Goal: Entertainment & Leisure: Consume media (video, audio)

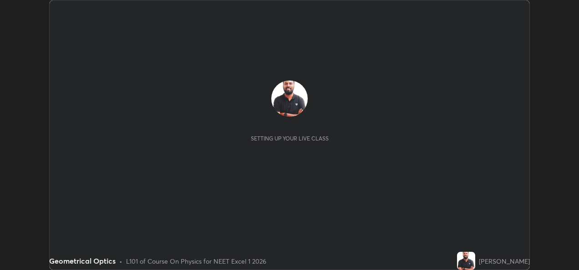
scroll to position [270, 578]
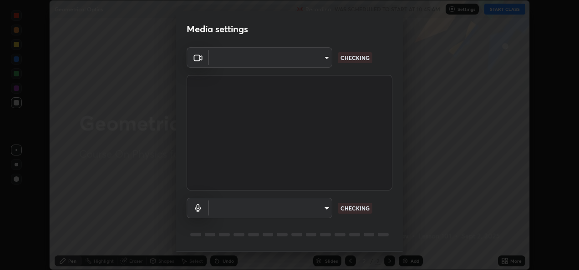
type input "d63cabba306f34ad55c3d786fa19187370b116785bcee95212038a78b431d715"
type input "default"
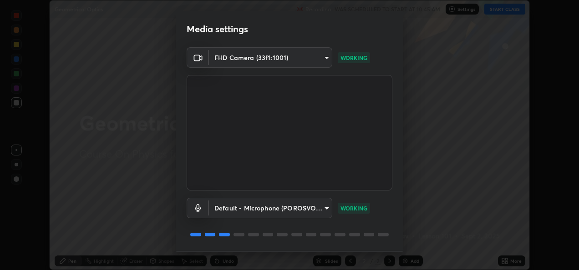
scroll to position [28, 0]
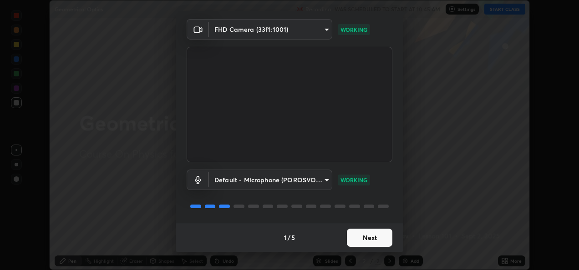
click at [371, 238] on button "Next" at bounding box center [369, 238] width 45 height 18
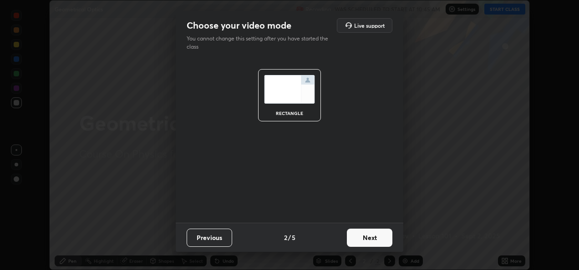
click at [368, 241] on button "Next" at bounding box center [369, 238] width 45 height 18
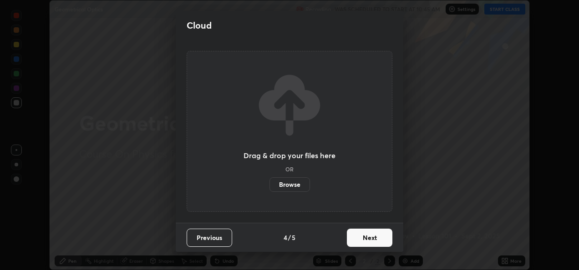
click at [374, 241] on button "Next" at bounding box center [369, 238] width 45 height 18
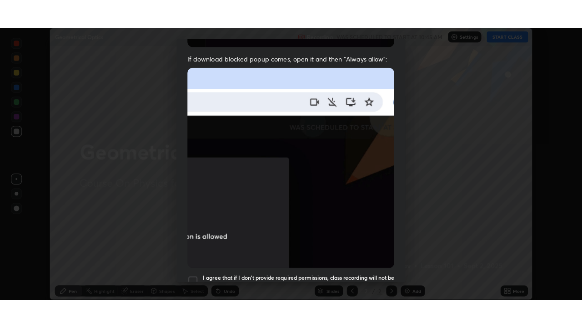
scroll to position [214, 0]
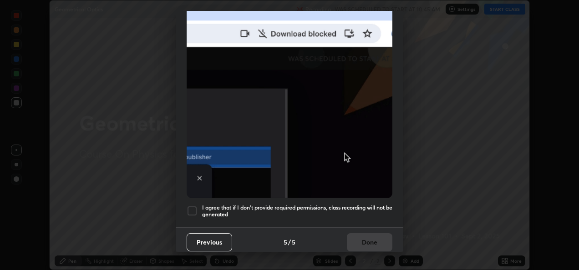
click at [195, 207] on div at bounding box center [192, 211] width 11 height 11
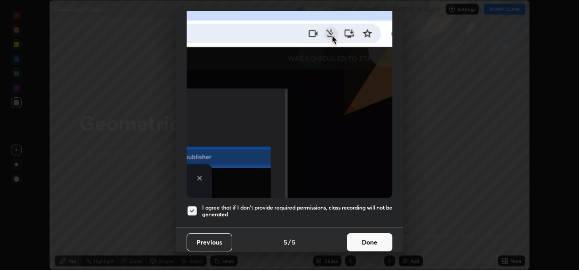
click at [373, 246] on button "Done" at bounding box center [369, 242] width 45 height 18
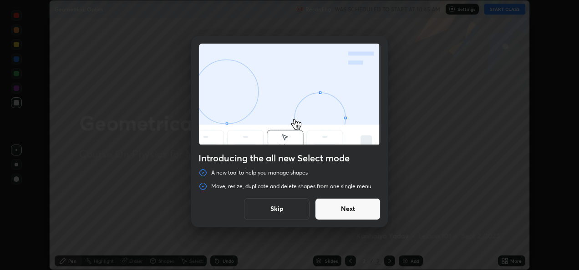
click at [287, 212] on button "Skip" at bounding box center [277, 209] width 66 height 22
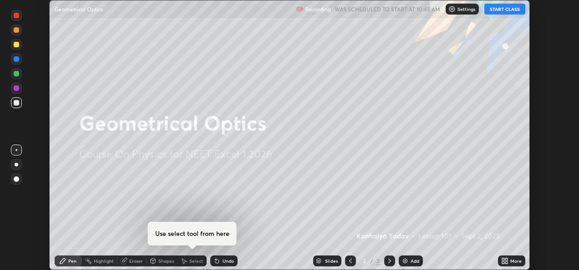
click at [507, 11] on button "START CLASS" at bounding box center [504, 9] width 41 height 11
click at [504, 259] on icon at bounding box center [503, 259] width 2 height 2
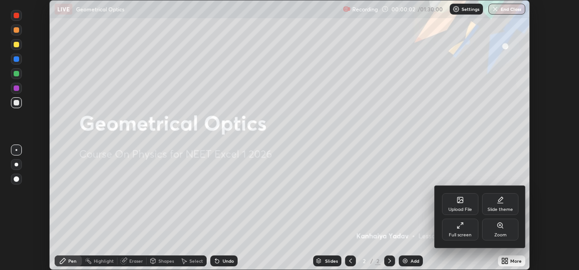
click at [462, 234] on div "Full screen" at bounding box center [460, 235] width 23 height 5
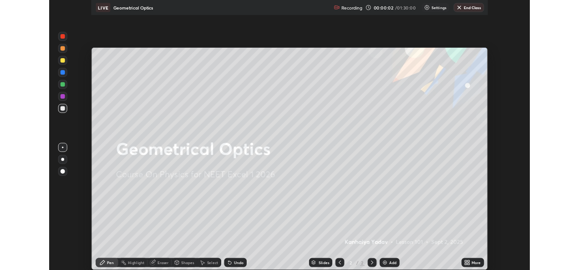
scroll to position [328, 582]
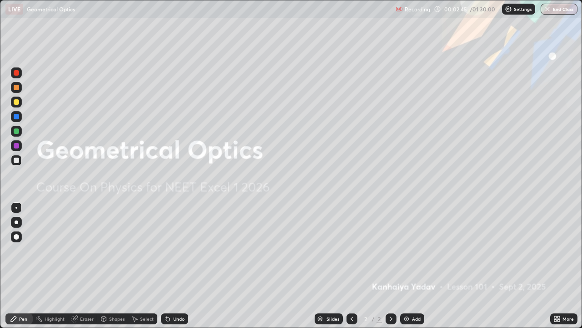
click at [386, 270] on div at bounding box center [391, 318] width 11 height 11
click at [391, 270] on icon at bounding box center [391, 318] width 3 height 5
click at [404, 270] on img at bounding box center [406, 318] width 7 height 7
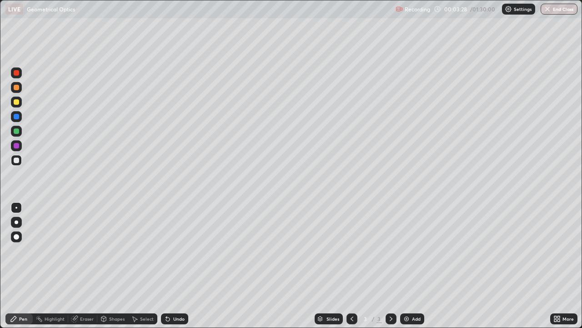
click at [17, 237] on div at bounding box center [16, 236] width 5 height 5
click at [15, 146] on div at bounding box center [16, 145] width 5 height 5
click at [17, 160] on div at bounding box center [16, 159] width 5 height 5
click at [171, 270] on div "Undo" at bounding box center [174, 318] width 27 height 11
click at [389, 270] on icon at bounding box center [391, 318] width 7 height 7
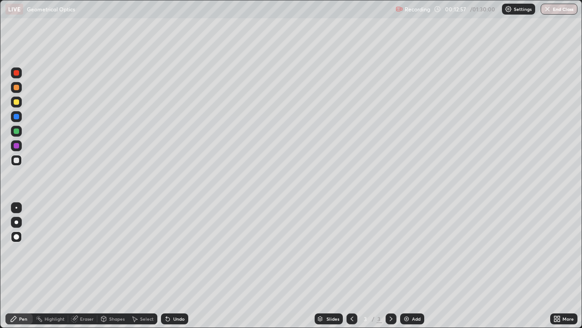
click at [408, 270] on img at bounding box center [406, 318] width 7 height 7
click at [351, 270] on icon at bounding box center [352, 318] width 3 height 5
click at [390, 270] on icon at bounding box center [391, 318] width 7 height 7
click at [351, 270] on icon at bounding box center [351, 318] width 7 height 7
click at [390, 270] on icon at bounding box center [391, 318] width 7 height 7
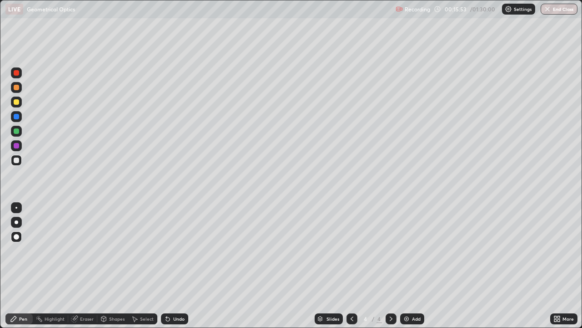
click at [171, 270] on div "Undo" at bounding box center [174, 318] width 27 height 11
click at [165, 270] on div "Undo" at bounding box center [174, 318] width 27 height 11
click at [390, 270] on icon at bounding box center [391, 318] width 3 height 5
click at [389, 270] on icon at bounding box center [391, 318] width 7 height 7
click at [390, 270] on icon at bounding box center [391, 318] width 7 height 7
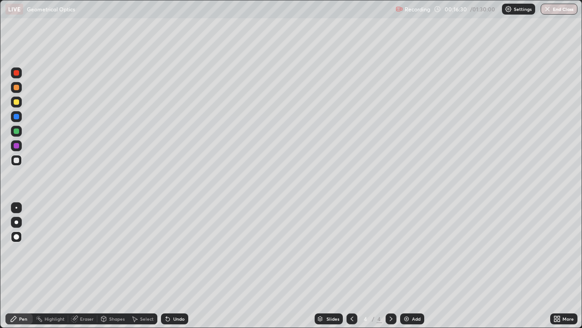
click at [408, 270] on img at bounding box center [406, 318] width 7 height 7
click at [17, 146] on div at bounding box center [16, 145] width 5 height 5
click at [15, 160] on div at bounding box center [16, 159] width 5 height 5
click at [171, 270] on div "Undo" at bounding box center [174, 318] width 27 height 11
click at [169, 270] on icon at bounding box center [167, 318] width 7 height 7
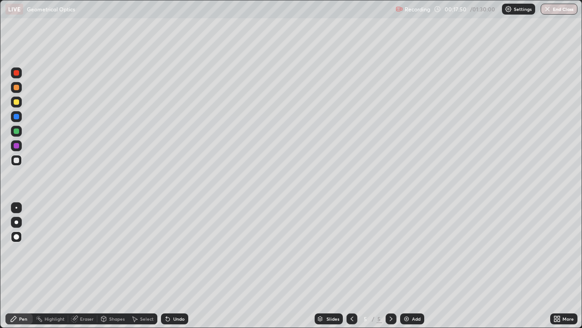
click at [82, 270] on div "Eraser" at bounding box center [87, 318] width 14 height 5
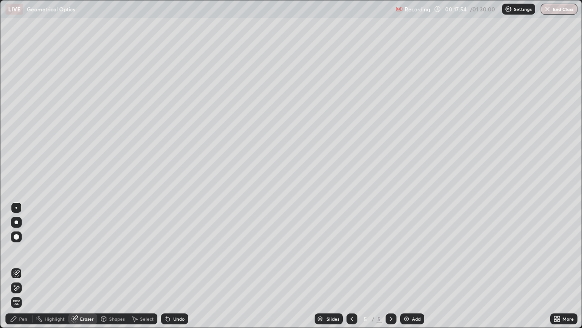
click at [21, 270] on div "Pen" at bounding box center [23, 318] width 8 height 5
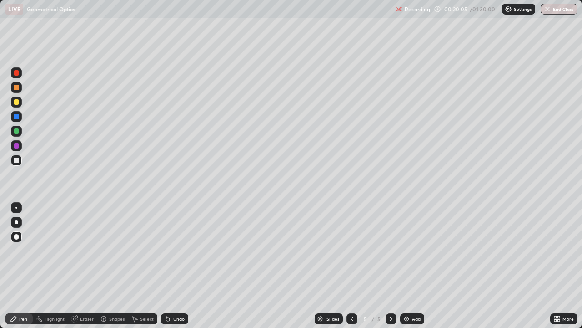
click at [82, 270] on div "Eraser" at bounding box center [87, 318] width 14 height 5
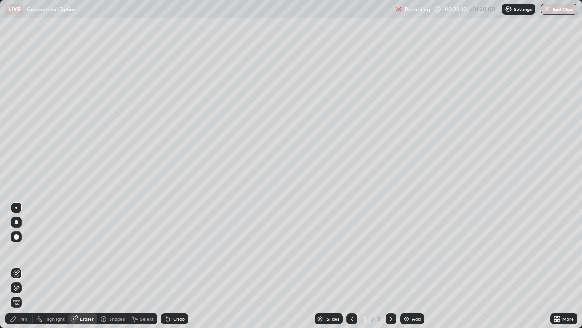
click at [25, 270] on div "Pen" at bounding box center [23, 318] width 8 height 5
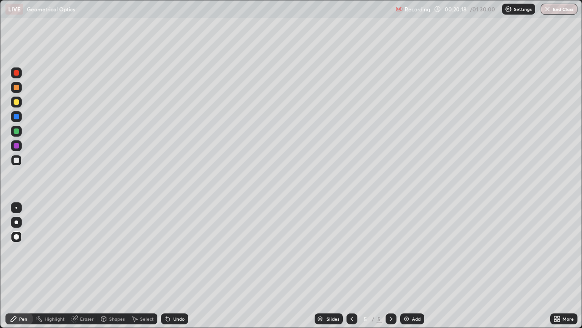
click at [17, 146] on div at bounding box center [16, 145] width 5 height 5
click at [388, 270] on icon at bounding box center [391, 318] width 7 height 7
click at [405, 270] on img at bounding box center [406, 318] width 7 height 7
click at [109, 270] on div "Shapes" at bounding box center [116, 318] width 15 height 5
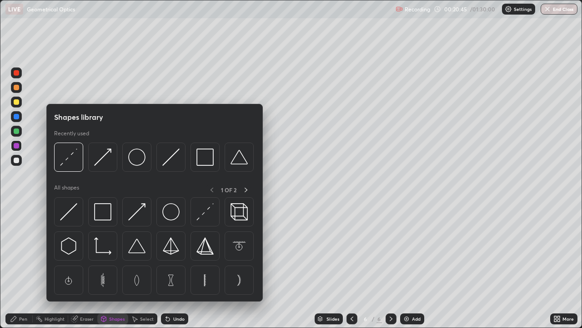
click at [19, 270] on div "Pen" at bounding box center [23, 318] width 8 height 5
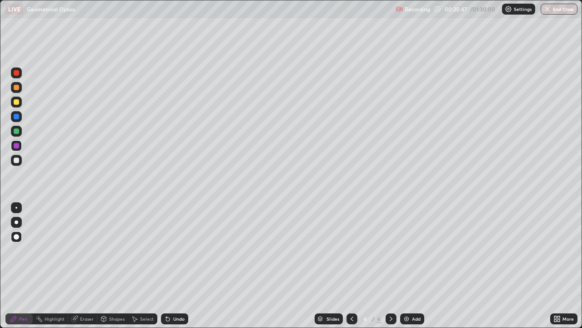
click at [18, 159] on div at bounding box center [16, 159] width 5 height 5
click at [110, 270] on div "Shapes" at bounding box center [116, 318] width 15 height 5
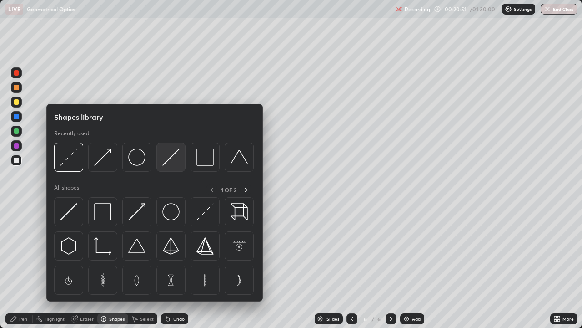
click at [171, 157] on img at bounding box center [170, 156] width 17 height 17
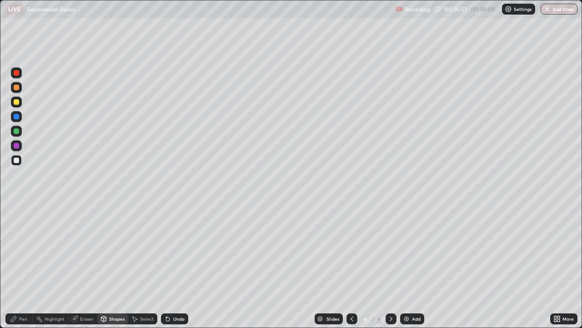
click at [114, 270] on div "Shapes" at bounding box center [116, 318] width 15 height 5
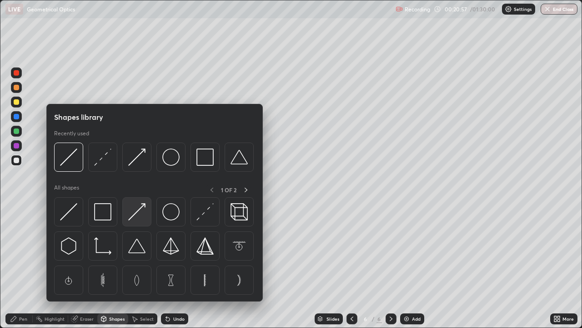
click at [137, 211] on img at bounding box center [136, 211] width 17 height 17
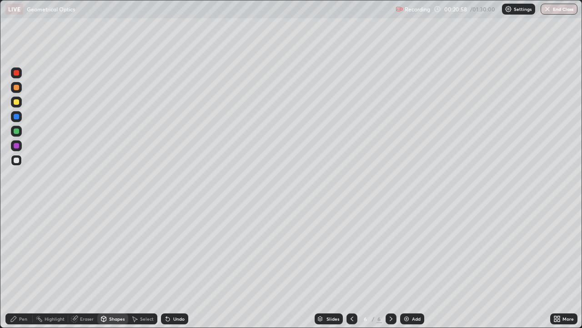
click at [15, 119] on div at bounding box center [16, 116] width 5 height 5
click at [167, 270] on icon at bounding box center [168, 319] width 4 height 4
click at [170, 270] on icon at bounding box center [167, 318] width 7 height 7
click at [168, 270] on icon at bounding box center [168, 319] width 4 height 4
click at [108, 270] on div "Shapes" at bounding box center [112, 318] width 31 height 11
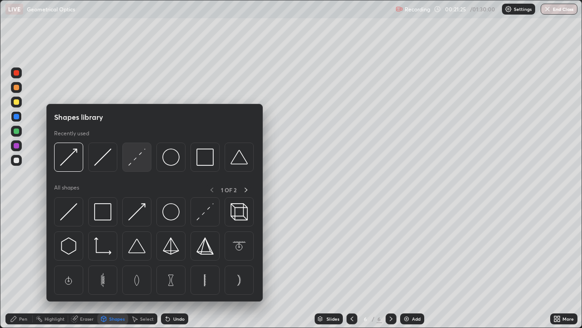
click at [138, 158] on img at bounding box center [136, 156] width 17 height 17
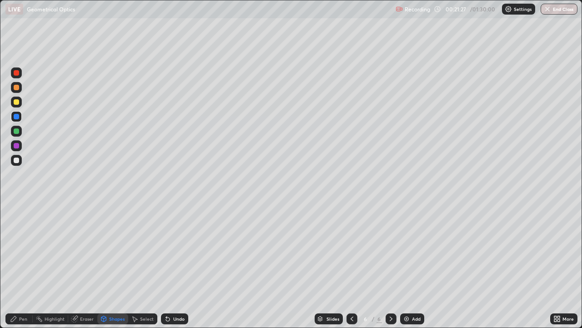
click at [172, 270] on div "Undo" at bounding box center [174, 318] width 27 height 11
click at [17, 270] on div "Pen" at bounding box center [18, 318] width 27 height 11
click at [15, 161] on div at bounding box center [16, 159] width 5 height 5
click at [171, 270] on div "Undo" at bounding box center [174, 318] width 27 height 11
click at [115, 270] on div "Shapes" at bounding box center [116, 318] width 15 height 5
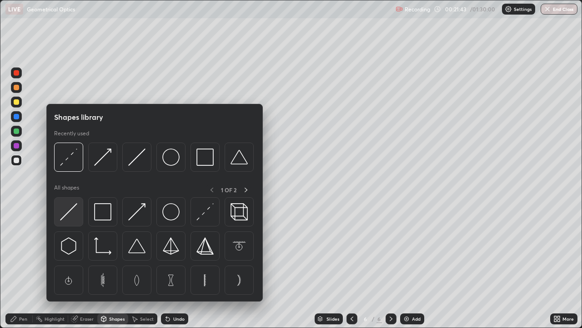
click at [69, 207] on img at bounding box center [68, 211] width 17 height 17
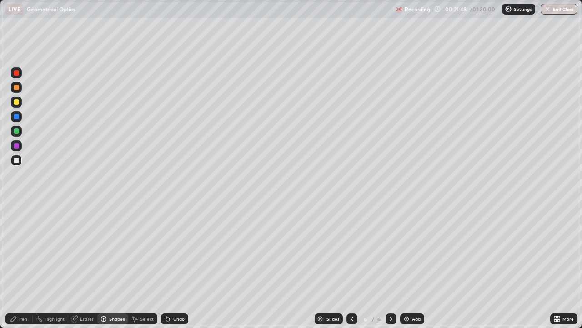
click at [20, 270] on div "Pen" at bounding box center [23, 318] width 8 height 5
click at [115, 270] on div "Shapes" at bounding box center [116, 318] width 15 height 5
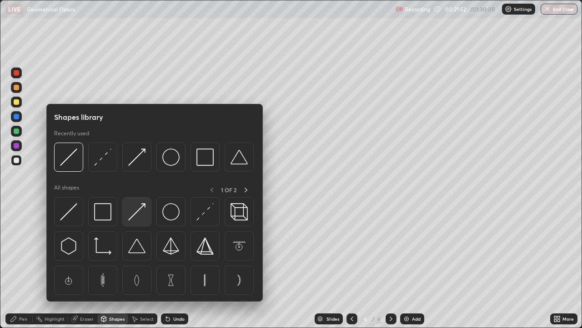
click at [133, 212] on img at bounding box center [136, 211] width 17 height 17
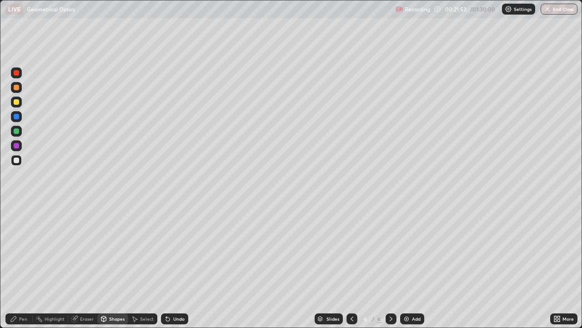
click at [16, 130] on div at bounding box center [16, 130] width 5 height 5
click at [21, 270] on div "Pen" at bounding box center [23, 318] width 8 height 5
click at [18, 162] on div at bounding box center [16, 159] width 5 height 5
click at [111, 270] on div "Shapes" at bounding box center [112, 318] width 31 height 11
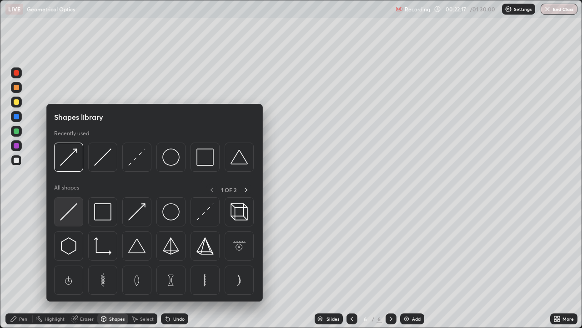
click at [72, 207] on img at bounding box center [68, 211] width 17 height 17
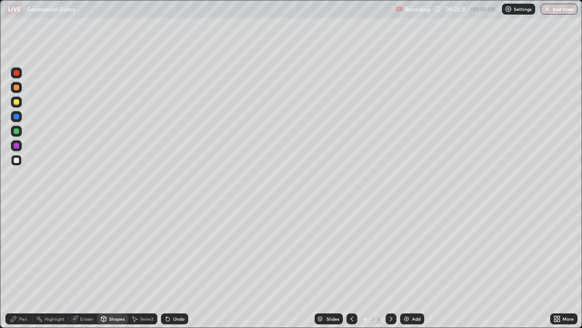
click at [20, 270] on div "Pen" at bounding box center [23, 318] width 8 height 5
click at [109, 270] on div "Shapes" at bounding box center [116, 318] width 15 height 5
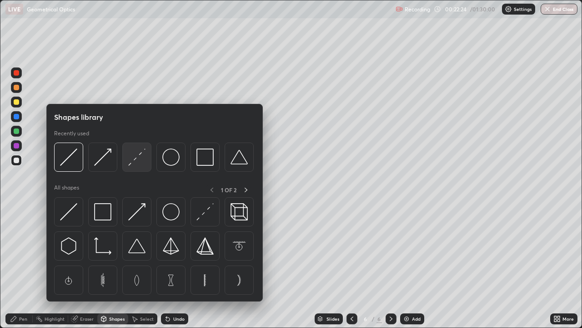
click at [135, 159] on img at bounding box center [136, 156] width 17 height 17
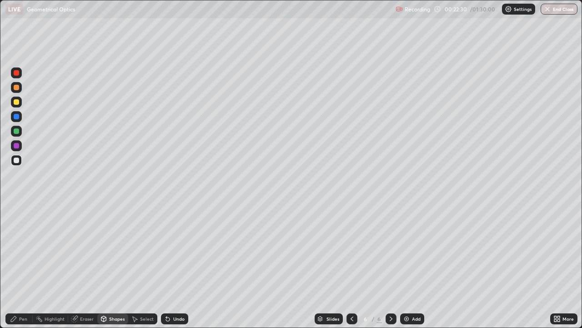
click at [20, 270] on div "Pen" at bounding box center [18, 318] width 27 height 11
click at [18, 162] on div at bounding box center [16, 160] width 11 height 11
click at [17, 160] on div at bounding box center [16, 159] width 5 height 5
click at [79, 270] on div "Eraser" at bounding box center [82, 318] width 29 height 11
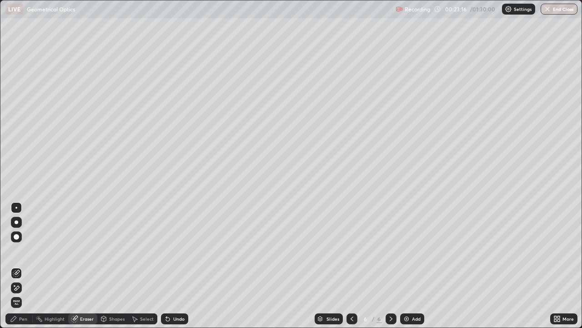
click at [17, 270] on div "Pen" at bounding box center [18, 318] width 27 height 11
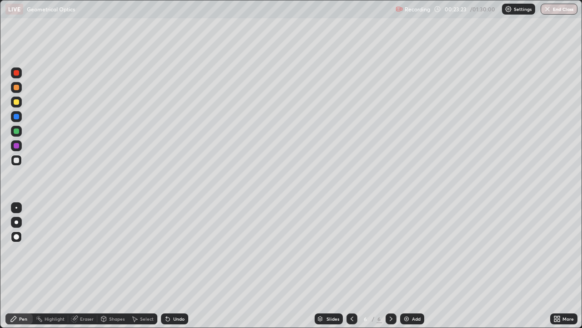
click at [86, 270] on div "Eraser" at bounding box center [82, 318] width 29 height 11
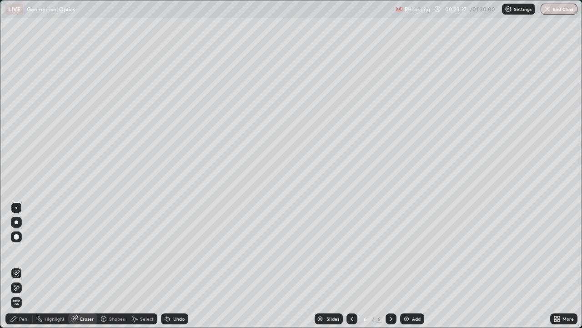
click at [21, 270] on div "Pen" at bounding box center [23, 318] width 8 height 5
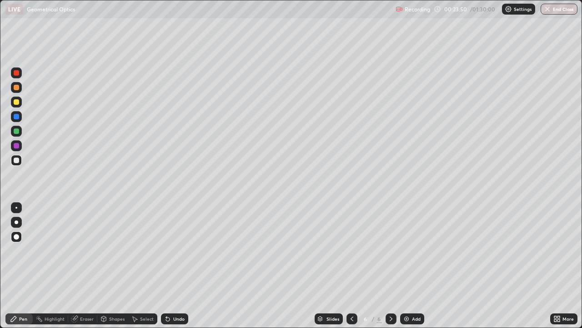
click at [351, 270] on icon at bounding box center [351, 318] width 7 height 7
click at [173, 270] on div "Undo" at bounding box center [178, 318] width 11 height 5
click at [176, 270] on div "Undo" at bounding box center [178, 318] width 11 height 5
click at [390, 270] on icon at bounding box center [391, 318] width 7 height 7
click at [171, 270] on div "Undo" at bounding box center [174, 318] width 27 height 11
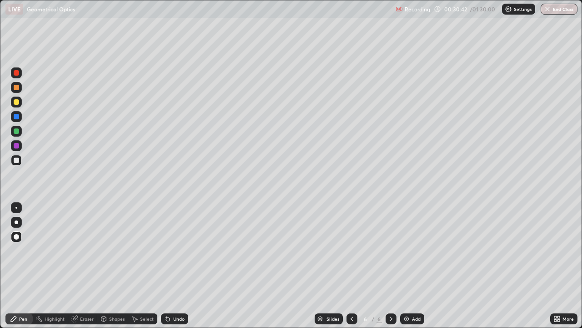
click at [391, 270] on icon at bounding box center [391, 318] width 3 height 5
click at [389, 270] on icon at bounding box center [391, 318] width 7 height 7
click at [403, 270] on img at bounding box center [406, 318] width 7 height 7
click at [170, 270] on icon at bounding box center [167, 318] width 7 height 7
click at [389, 270] on icon at bounding box center [391, 318] width 7 height 7
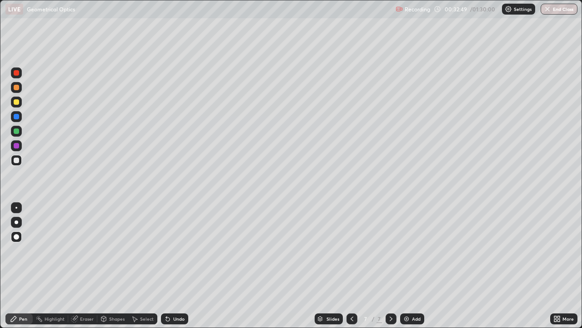
click at [407, 270] on img at bounding box center [406, 318] width 7 height 7
click at [173, 270] on div "Undo" at bounding box center [178, 318] width 11 height 5
click at [174, 270] on div "Undo" at bounding box center [178, 318] width 11 height 5
click at [171, 270] on div "Undo" at bounding box center [174, 318] width 27 height 11
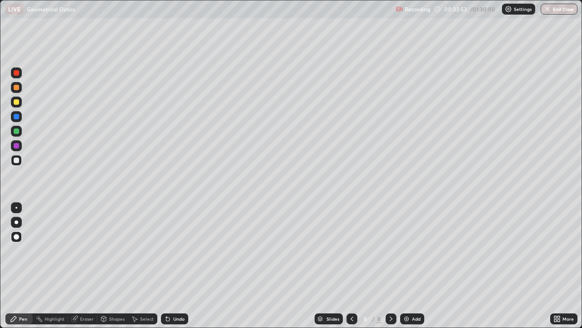
click at [166, 270] on icon at bounding box center [168, 319] width 4 height 4
click at [389, 270] on icon at bounding box center [391, 318] width 7 height 7
click at [403, 270] on img at bounding box center [406, 318] width 7 height 7
click at [170, 270] on div "Undo" at bounding box center [174, 318] width 27 height 11
click at [347, 270] on div at bounding box center [352, 318] width 11 height 11
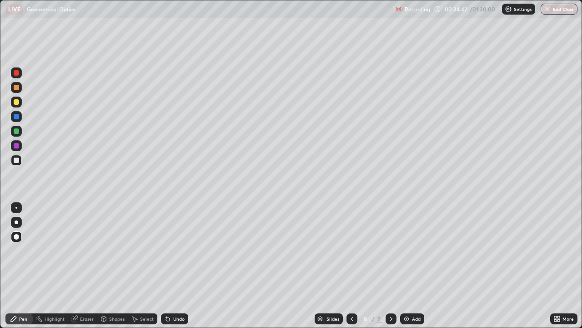
click at [390, 270] on icon at bounding box center [391, 318] width 3 height 5
click at [17, 145] on div at bounding box center [16, 145] width 5 height 5
click at [16, 159] on div at bounding box center [16, 159] width 5 height 5
click at [351, 270] on icon at bounding box center [351, 318] width 7 height 7
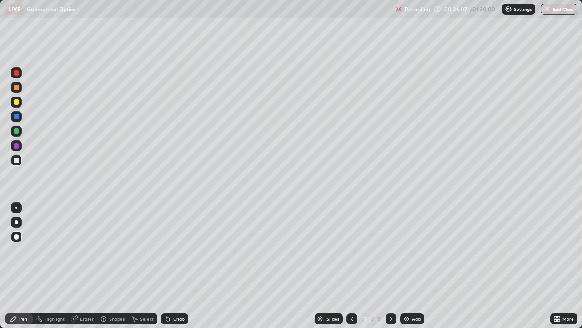
click at [352, 270] on div at bounding box center [352, 318] width 11 height 11
click at [390, 270] on icon at bounding box center [391, 318] width 3 height 5
click at [390, 270] on icon at bounding box center [391, 318] width 7 height 7
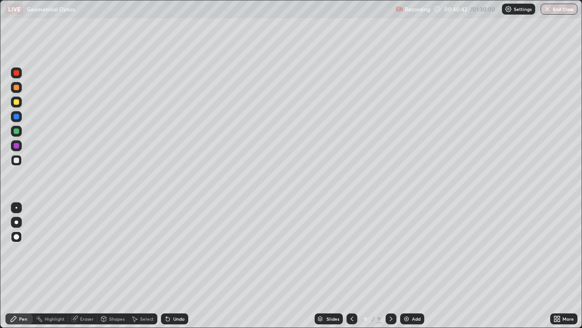
click at [390, 270] on icon at bounding box center [391, 318] width 7 height 7
click at [407, 270] on img at bounding box center [406, 318] width 7 height 7
click at [351, 270] on icon at bounding box center [351, 318] width 7 height 7
click at [350, 270] on icon at bounding box center [351, 318] width 7 height 7
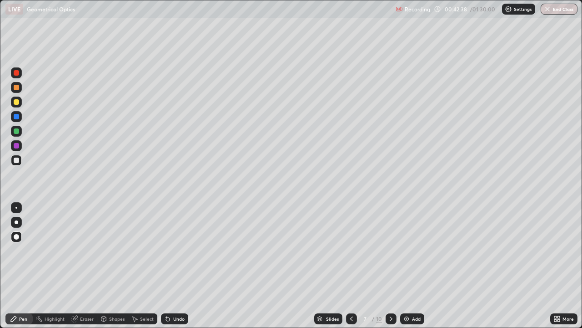
click at [389, 270] on icon at bounding box center [391, 318] width 7 height 7
click at [388, 270] on icon at bounding box center [391, 318] width 7 height 7
click at [390, 270] on icon at bounding box center [391, 318] width 7 height 7
click at [389, 270] on icon at bounding box center [391, 318] width 7 height 7
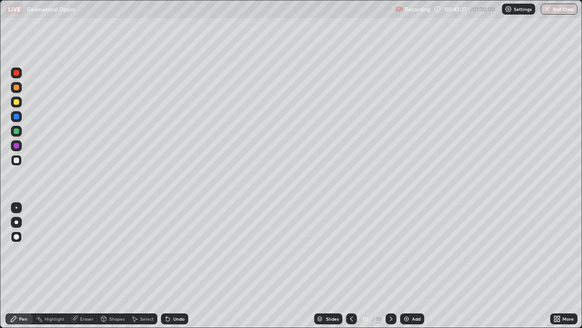
click at [405, 270] on img at bounding box center [406, 318] width 7 height 7
click at [109, 270] on div "Shapes" at bounding box center [116, 318] width 15 height 5
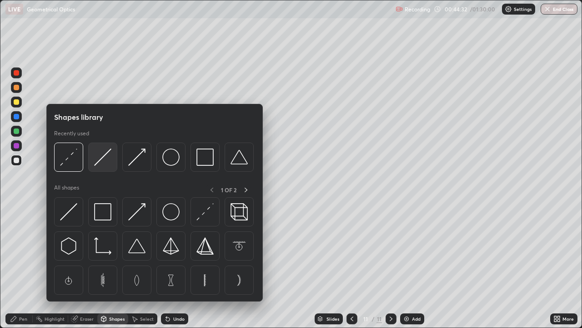
click at [101, 156] on img at bounding box center [102, 156] width 17 height 17
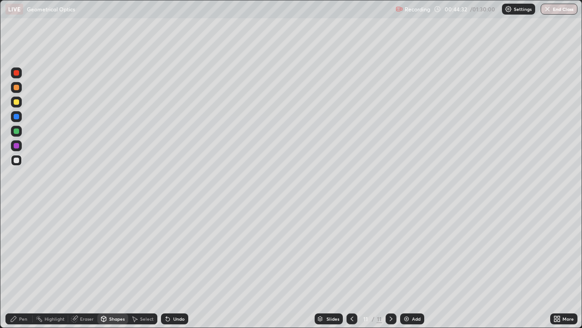
click at [15, 146] on div at bounding box center [16, 145] width 5 height 5
click at [20, 270] on div "Pen" at bounding box center [23, 318] width 8 height 5
click at [15, 160] on div at bounding box center [16, 159] width 5 height 5
click at [390, 270] on icon at bounding box center [391, 318] width 7 height 7
click at [407, 270] on img at bounding box center [406, 318] width 7 height 7
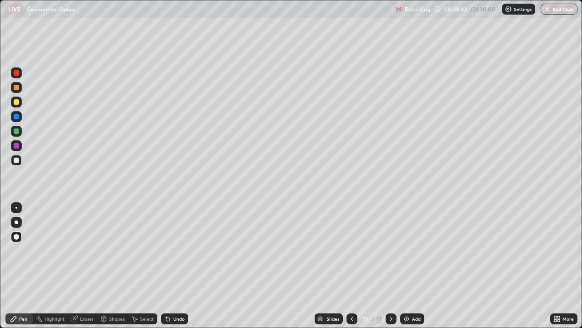
click at [17, 86] on div at bounding box center [16, 87] width 5 height 5
click at [15, 161] on div at bounding box center [16, 159] width 5 height 5
click at [350, 270] on icon at bounding box center [351, 318] width 7 height 7
click at [390, 270] on icon at bounding box center [391, 318] width 7 height 7
click at [171, 270] on div "Undo" at bounding box center [174, 318] width 27 height 11
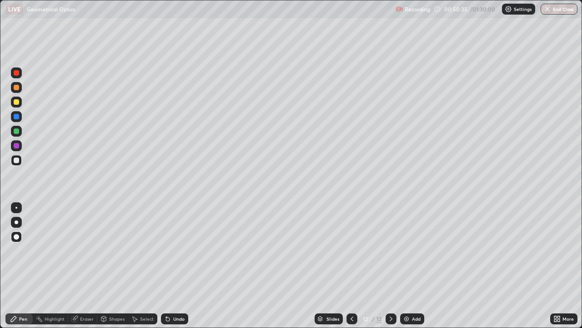
click at [168, 270] on icon at bounding box center [168, 319] width 4 height 4
click at [169, 270] on icon at bounding box center [167, 318] width 7 height 7
click at [167, 270] on icon at bounding box center [168, 319] width 4 height 4
click at [173, 270] on div "Undo" at bounding box center [174, 318] width 27 height 11
click at [173, 270] on div "Undo" at bounding box center [178, 318] width 11 height 5
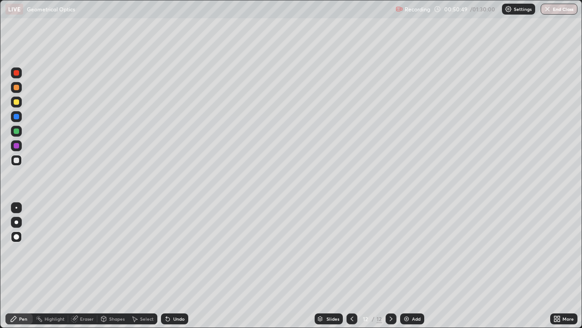
click at [351, 270] on icon at bounding box center [352, 318] width 3 height 5
click at [390, 270] on icon at bounding box center [391, 318] width 7 height 7
click at [351, 270] on icon at bounding box center [351, 318] width 7 height 7
click at [389, 270] on icon at bounding box center [391, 318] width 7 height 7
click at [351, 270] on icon at bounding box center [351, 318] width 7 height 7
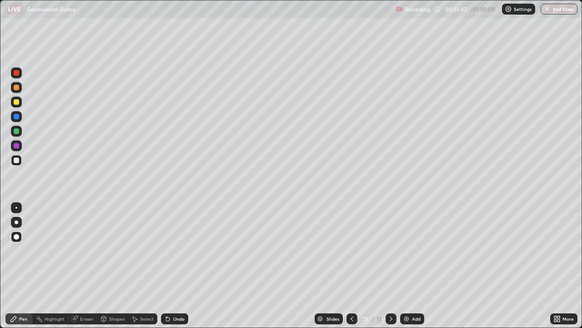
click at [390, 270] on icon at bounding box center [391, 318] width 7 height 7
click at [389, 270] on icon at bounding box center [391, 318] width 7 height 7
click at [403, 270] on img at bounding box center [406, 318] width 7 height 7
click at [15, 132] on div at bounding box center [16, 130] width 5 height 5
click at [16, 115] on div at bounding box center [16, 116] width 5 height 5
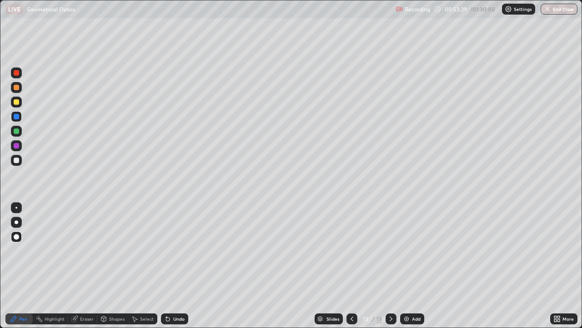
click at [18, 147] on div at bounding box center [16, 145] width 5 height 5
click at [113, 270] on div "Shapes" at bounding box center [116, 318] width 15 height 5
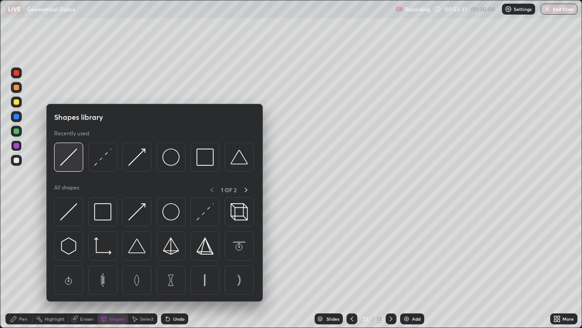
click at [67, 157] on img at bounding box center [68, 156] width 17 height 17
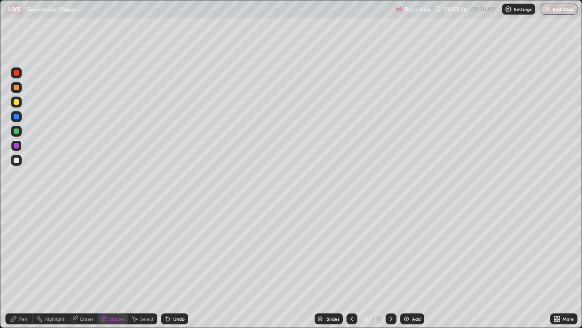
click at [14, 161] on div at bounding box center [16, 159] width 5 height 5
click at [168, 270] on icon at bounding box center [168, 319] width 4 height 4
click at [20, 270] on div "Pen" at bounding box center [23, 318] width 8 height 5
click at [175, 270] on div "Undo" at bounding box center [178, 318] width 11 height 5
click at [167, 270] on icon at bounding box center [168, 319] width 4 height 4
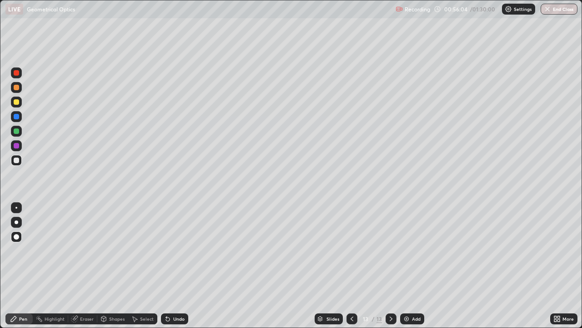
click at [82, 270] on div "Eraser" at bounding box center [87, 318] width 14 height 5
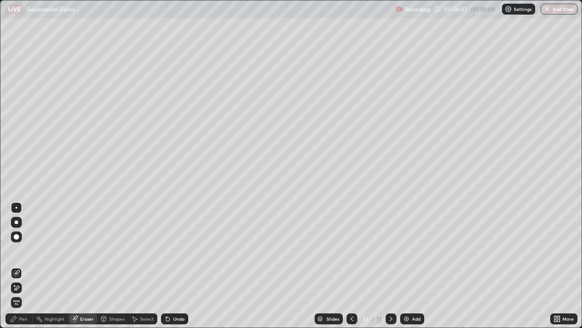
click at [19, 270] on div "Pen" at bounding box center [23, 318] width 8 height 5
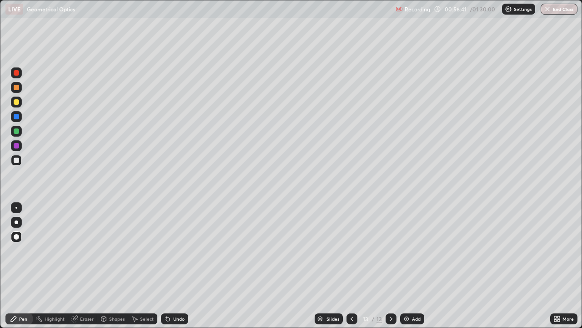
click at [168, 270] on icon at bounding box center [168, 319] width 4 height 4
click at [166, 270] on icon at bounding box center [168, 319] width 4 height 4
click at [391, 270] on icon at bounding box center [391, 318] width 7 height 7
click at [408, 270] on img at bounding box center [406, 318] width 7 height 7
click at [16, 145] on div at bounding box center [16, 145] width 5 height 5
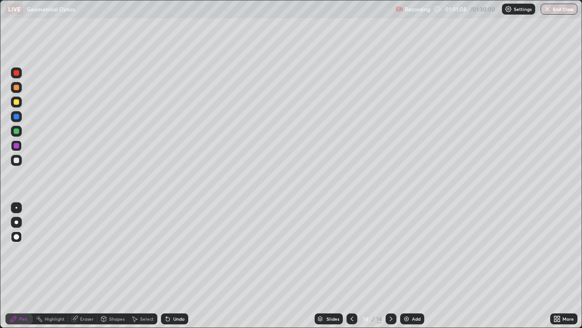
click at [104, 270] on icon at bounding box center [104, 319] width 0 height 3
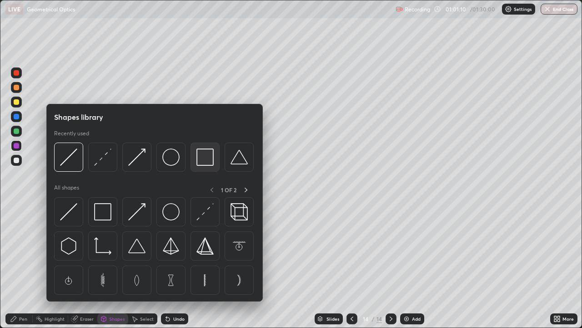
click at [202, 161] on img at bounding box center [205, 156] width 17 height 17
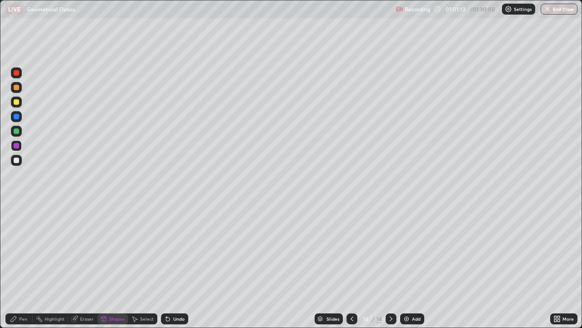
click at [17, 270] on div "Pen" at bounding box center [18, 318] width 27 height 11
click at [14, 145] on div at bounding box center [16, 145] width 5 height 5
click at [171, 270] on div "Undo" at bounding box center [174, 318] width 27 height 11
click at [109, 270] on div "Shapes" at bounding box center [116, 318] width 15 height 5
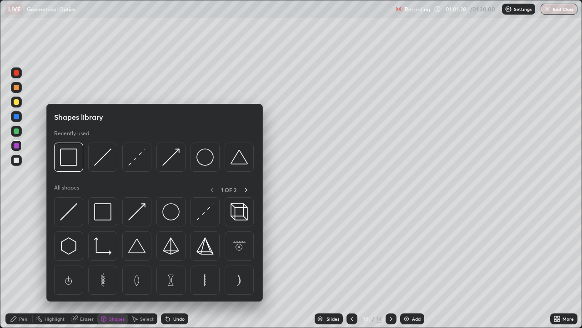
click at [16, 118] on div at bounding box center [16, 116] width 5 height 5
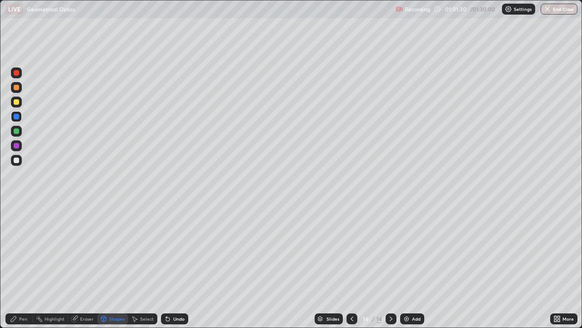
click at [109, 270] on div "Shapes" at bounding box center [116, 318] width 15 height 5
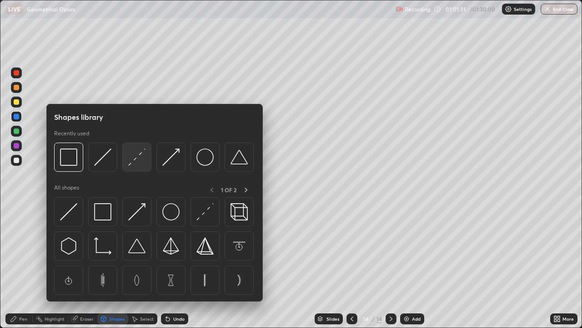
click at [134, 156] on img at bounding box center [136, 156] width 17 height 17
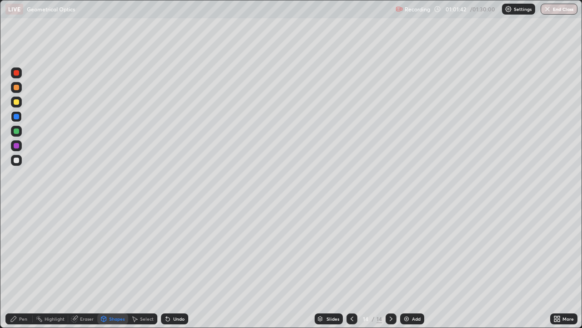
click at [19, 270] on div "Pen" at bounding box center [18, 318] width 27 height 11
click at [17, 161] on div at bounding box center [16, 159] width 5 height 5
click at [351, 270] on icon at bounding box center [351, 318] width 7 height 7
click at [352, 270] on icon at bounding box center [352, 318] width 3 height 5
click at [352, 270] on icon at bounding box center [351, 318] width 7 height 7
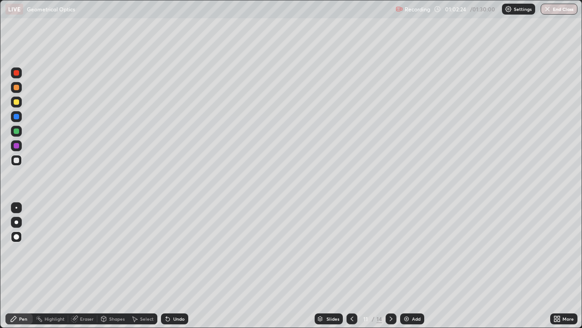
click at [352, 270] on icon at bounding box center [351, 318] width 7 height 7
click at [351, 270] on icon at bounding box center [351, 318] width 7 height 7
click at [350, 270] on icon at bounding box center [351, 318] width 7 height 7
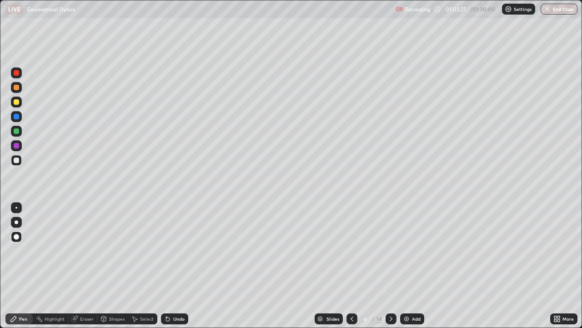
click at [390, 270] on icon at bounding box center [391, 318] width 7 height 7
click at [351, 270] on icon at bounding box center [351, 318] width 7 height 7
click at [350, 270] on icon at bounding box center [351, 318] width 7 height 7
click at [79, 270] on div "Eraser" at bounding box center [82, 318] width 29 height 11
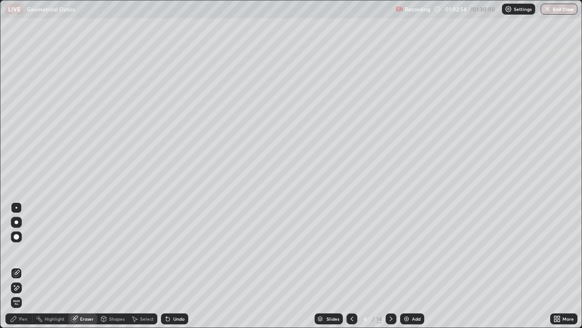
click at [347, 270] on div at bounding box center [352, 318] width 11 height 18
click at [76, 270] on icon at bounding box center [75, 317] width 5 height 5
click at [390, 270] on icon at bounding box center [391, 318] width 7 height 7
click at [390, 270] on icon at bounding box center [391, 318] width 3 height 5
click at [390, 270] on icon at bounding box center [391, 318] width 7 height 7
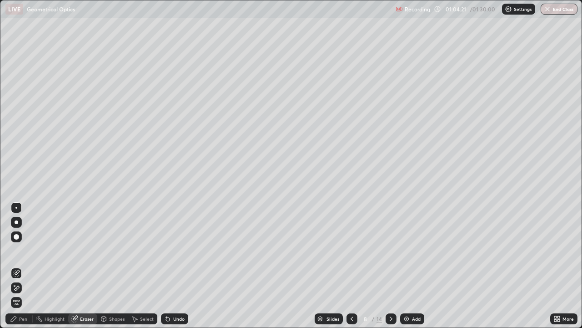
click at [390, 270] on icon at bounding box center [391, 318] width 7 height 7
click at [386, 270] on div at bounding box center [391, 318] width 11 height 11
click at [390, 270] on icon at bounding box center [391, 318] width 3 height 5
click at [390, 270] on icon at bounding box center [391, 318] width 7 height 7
click at [388, 270] on icon at bounding box center [391, 318] width 7 height 7
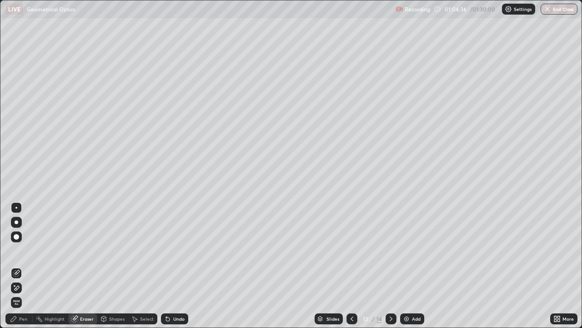
click at [386, 270] on div at bounding box center [391, 318] width 11 height 11
click at [351, 270] on icon at bounding box center [351, 318] width 7 height 7
click at [390, 270] on icon at bounding box center [391, 318] width 3 height 5
click at [18, 270] on div "Pen" at bounding box center [18, 318] width 27 height 11
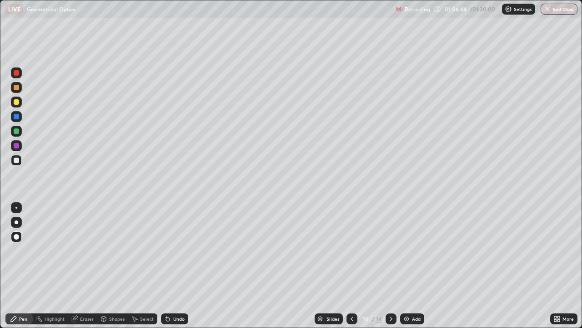
click at [168, 270] on icon at bounding box center [168, 319] width 4 height 4
click at [389, 270] on icon at bounding box center [391, 318] width 7 height 7
click at [405, 270] on img at bounding box center [406, 318] width 7 height 7
click at [171, 270] on div "Undo" at bounding box center [174, 318] width 27 height 11
click at [175, 270] on div "Undo" at bounding box center [174, 318] width 27 height 11
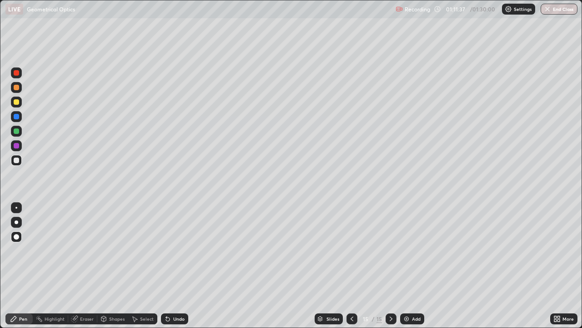
click at [171, 270] on div "Undo" at bounding box center [174, 318] width 27 height 11
click at [168, 270] on icon at bounding box center [168, 319] width 4 height 4
click at [112, 270] on div "Shapes" at bounding box center [112, 318] width 31 height 11
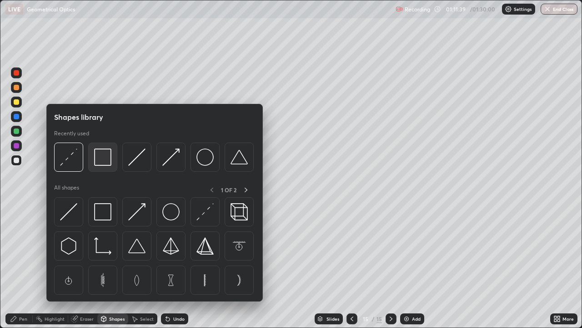
click at [105, 161] on img at bounding box center [102, 156] width 17 height 17
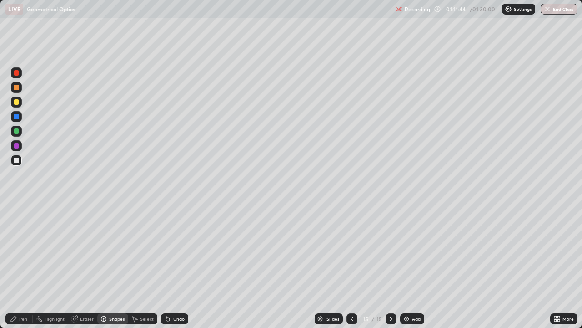
click at [20, 270] on div "Pen" at bounding box center [23, 318] width 8 height 5
click at [386, 270] on div at bounding box center [391, 318] width 11 height 11
click at [403, 270] on img at bounding box center [406, 318] width 7 height 7
click at [170, 270] on icon at bounding box center [167, 318] width 7 height 7
click at [84, 270] on div "Eraser" at bounding box center [87, 318] width 14 height 5
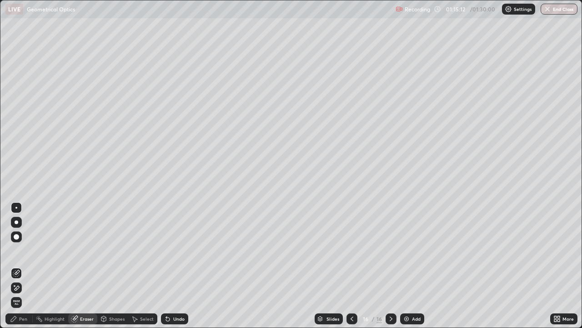
click at [21, 270] on div "Pen" at bounding box center [23, 318] width 8 height 5
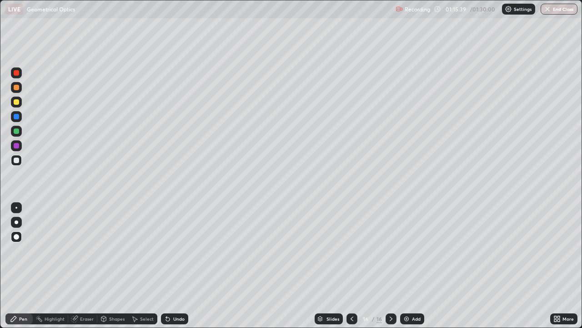
click at [171, 270] on div "Undo" at bounding box center [174, 318] width 27 height 11
click at [173, 270] on div "Undo" at bounding box center [178, 318] width 11 height 5
click at [174, 270] on div "Undo" at bounding box center [174, 318] width 27 height 11
click at [171, 270] on div "Undo" at bounding box center [174, 318] width 27 height 11
click at [172, 270] on div "Undo" at bounding box center [174, 318] width 27 height 11
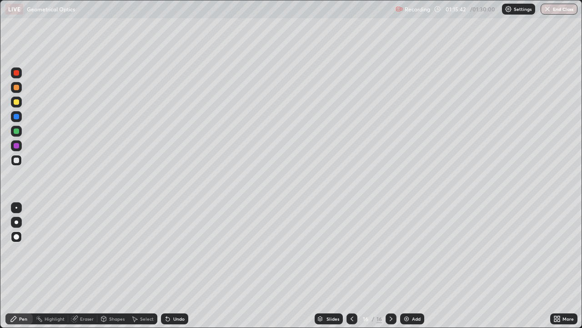
click at [172, 270] on div "Undo" at bounding box center [174, 318] width 27 height 11
click at [170, 270] on div "Undo" at bounding box center [174, 318] width 27 height 11
click at [174, 270] on div "Undo" at bounding box center [178, 318] width 11 height 5
click at [351, 270] on icon at bounding box center [351, 318] width 7 height 7
click at [389, 270] on icon at bounding box center [391, 318] width 7 height 7
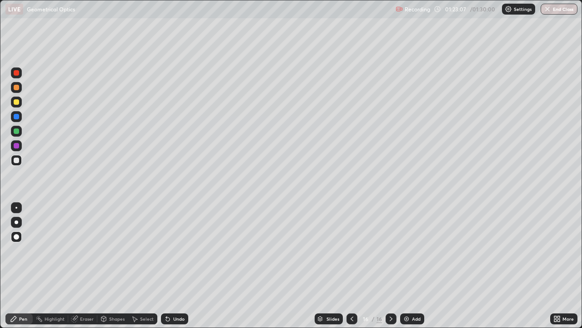
click at [390, 270] on icon at bounding box center [391, 318] width 7 height 7
click at [390, 270] on icon at bounding box center [391, 318] width 3 height 5
click at [407, 270] on img at bounding box center [406, 318] width 7 height 7
click at [106, 270] on icon at bounding box center [103, 318] width 7 height 7
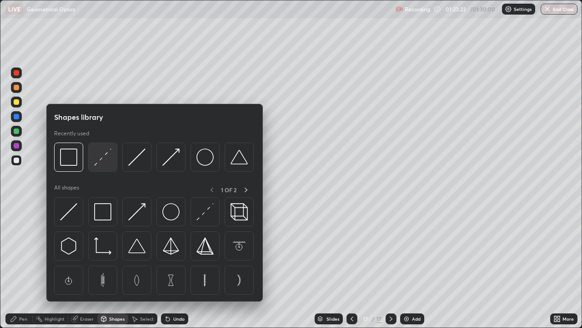
click at [99, 158] on img at bounding box center [102, 156] width 17 height 17
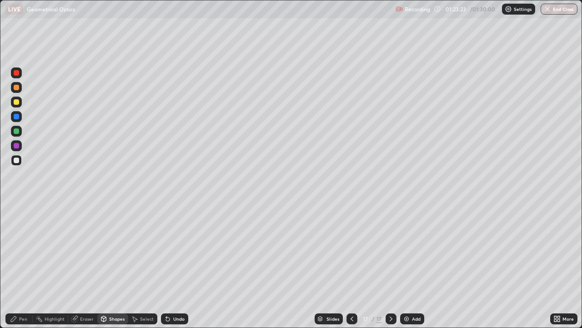
click at [15, 131] on div at bounding box center [16, 130] width 5 height 5
click at [16, 116] on div at bounding box center [16, 116] width 5 height 5
click at [113, 270] on div "Shapes" at bounding box center [116, 318] width 15 height 5
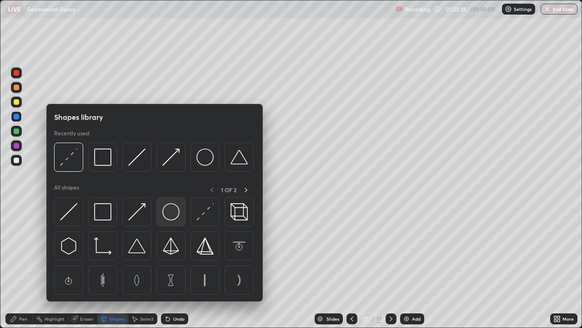
click at [170, 213] on img at bounding box center [170, 211] width 17 height 17
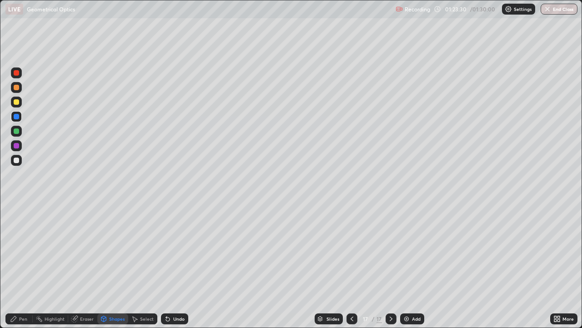
click at [16, 101] on div at bounding box center [16, 101] width 5 height 5
click at [107, 270] on div "Shapes" at bounding box center [112, 318] width 31 height 11
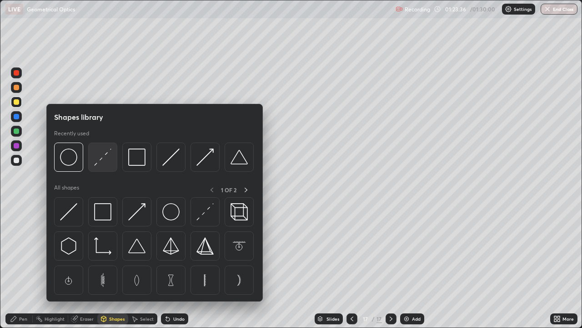
click at [97, 156] on img at bounding box center [102, 156] width 17 height 17
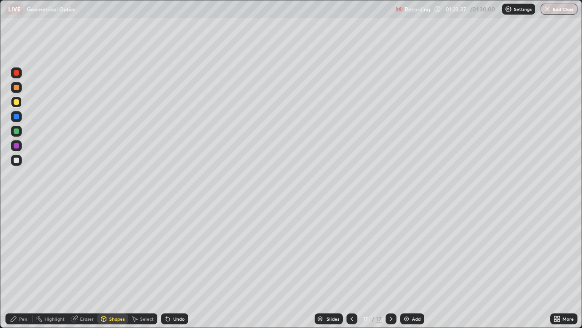
click at [16, 117] on div at bounding box center [16, 116] width 5 height 5
click at [15, 160] on div at bounding box center [16, 159] width 5 height 5
click at [16, 270] on icon at bounding box center [13, 318] width 7 height 7
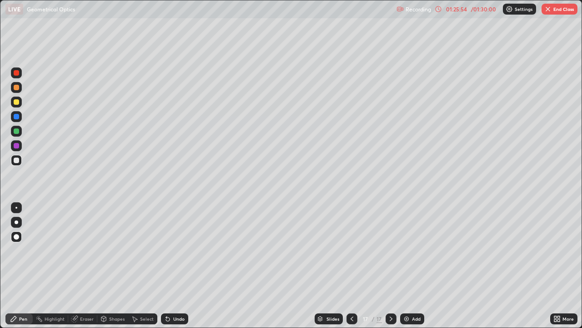
click at [351, 270] on icon at bounding box center [352, 318] width 3 height 5
click at [350, 270] on icon at bounding box center [351, 318] width 7 height 7
click at [351, 270] on icon at bounding box center [352, 318] width 3 height 5
click at [352, 270] on icon at bounding box center [351, 318] width 7 height 7
click at [386, 270] on div at bounding box center [391, 318] width 11 height 11
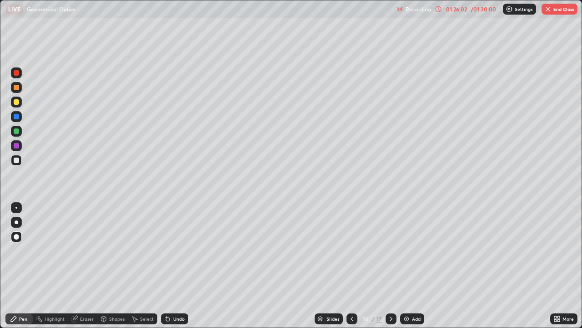
click at [347, 270] on div at bounding box center [352, 318] width 11 height 11
click at [351, 270] on icon at bounding box center [351, 318] width 7 height 7
click at [352, 270] on icon at bounding box center [351, 318] width 7 height 7
click at [351, 270] on icon at bounding box center [351, 318] width 7 height 7
click at [349, 270] on icon at bounding box center [351, 318] width 7 height 7
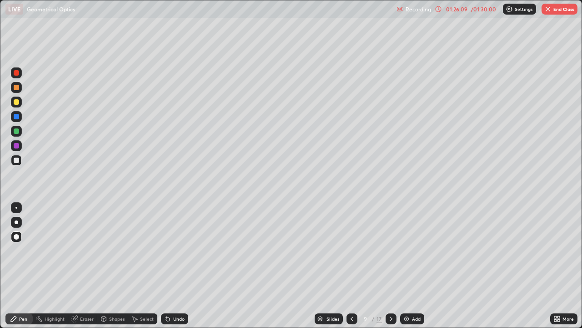
click at [351, 270] on icon at bounding box center [351, 318] width 7 height 7
click at [352, 270] on icon at bounding box center [351, 318] width 7 height 7
click at [351, 270] on icon at bounding box center [351, 318] width 7 height 7
click at [350, 270] on icon at bounding box center [351, 318] width 7 height 7
click at [386, 270] on div at bounding box center [391, 318] width 11 height 18
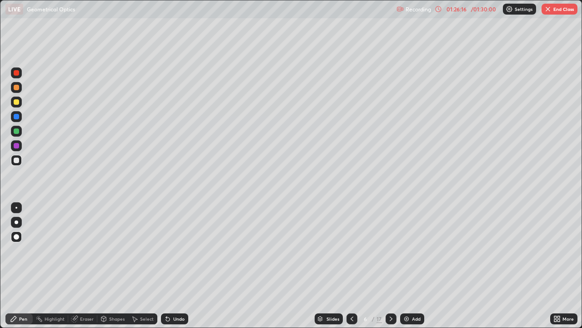
click at [386, 270] on div at bounding box center [391, 318] width 11 height 11
click at [390, 270] on icon at bounding box center [391, 318] width 7 height 7
click at [389, 270] on icon at bounding box center [391, 318] width 7 height 7
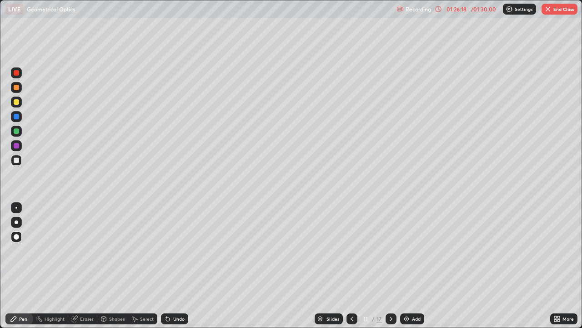
click at [389, 270] on icon at bounding box center [391, 318] width 7 height 7
click at [390, 270] on icon at bounding box center [391, 318] width 7 height 7
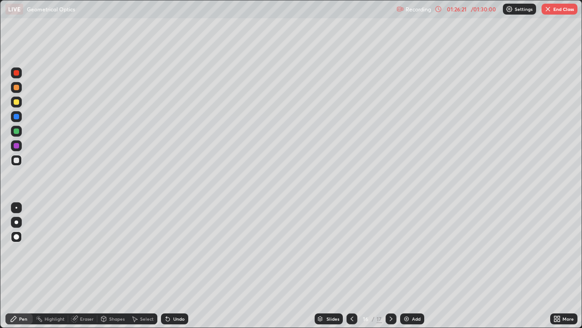
click at [390, 270] on icon at bounding box center [391, 318] width 7 height 7
click at [550, 9] on img "button" at bounding box center [548, 8] width 7 height 7
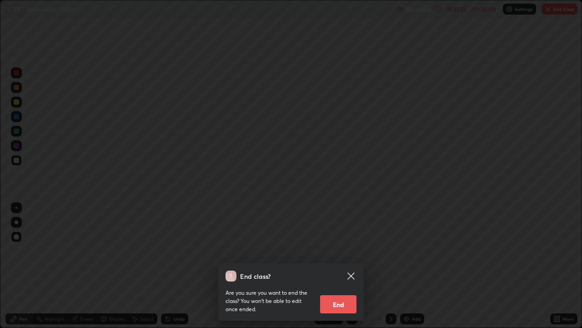
click at [328, 270] on button "End" at bounding box center [338, 304] width 36 height 18
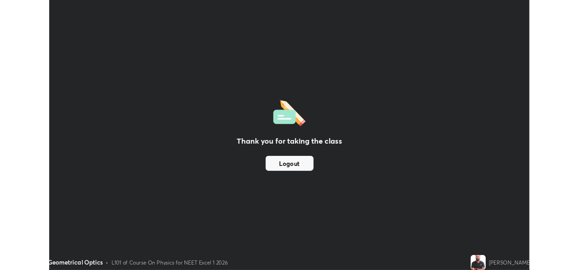
scroll to position [45220, 44911]
